Goal: Find specific page/section: Find specific page/section

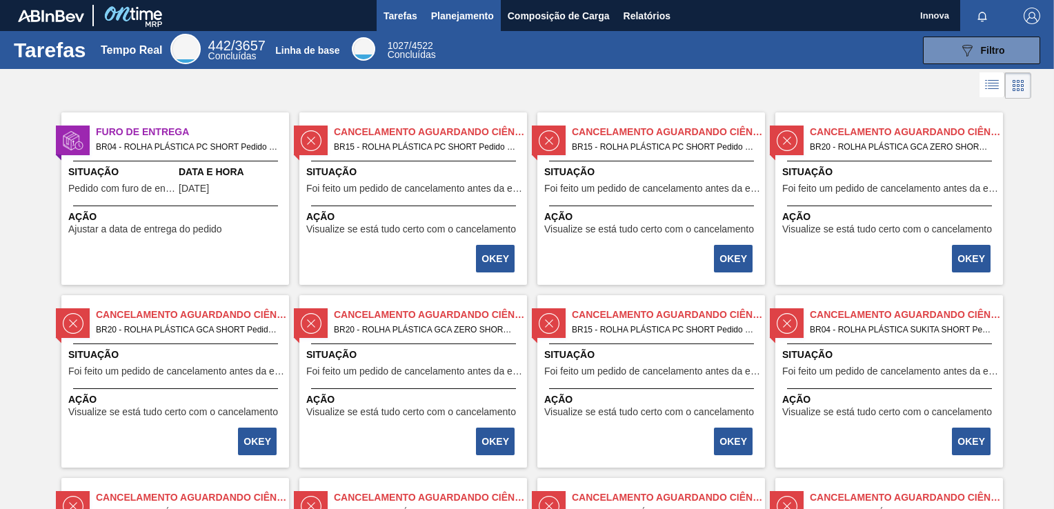
click at [483, 19] on span "Planejamento" at bounding box center [462, 16] width 63 height 17
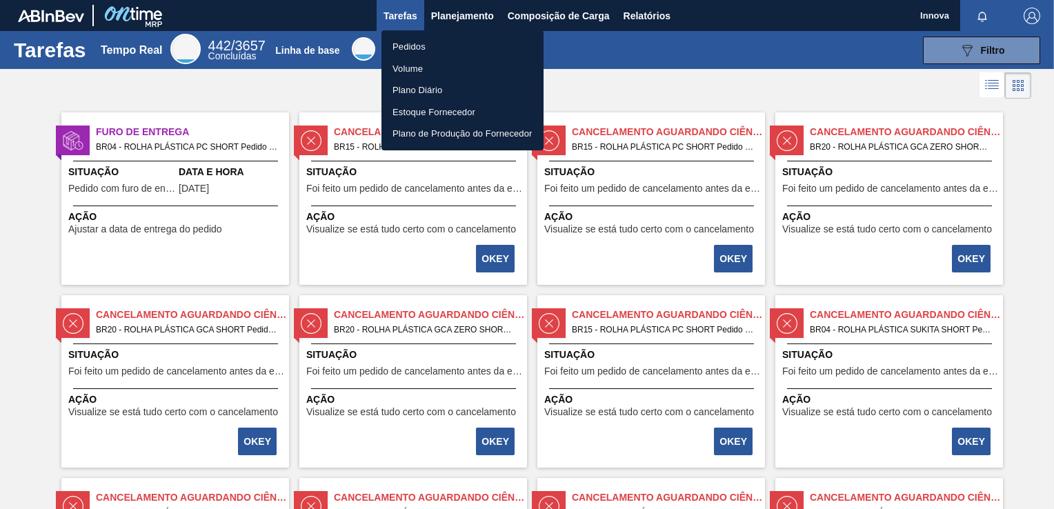
click at [410, 39] on li "Pedidos" at bounding box center [462, 47] width 162 height 22
